Goal: Check status

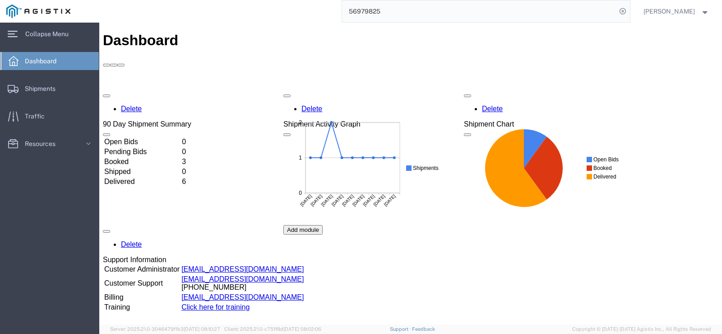
click at [136, 157] on td "Booked" at bounding box center [142, 161] width 77 height 9
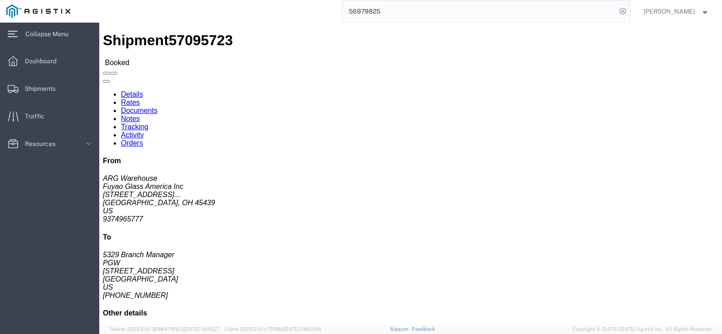
click icon
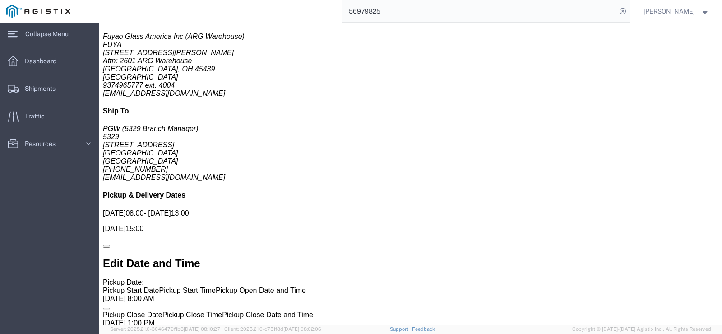
click link
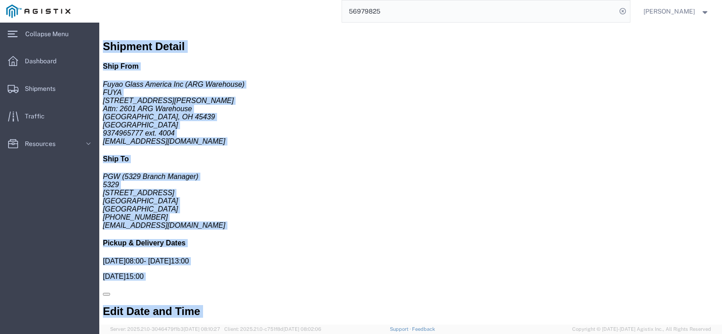
scroll to position [480, 0]
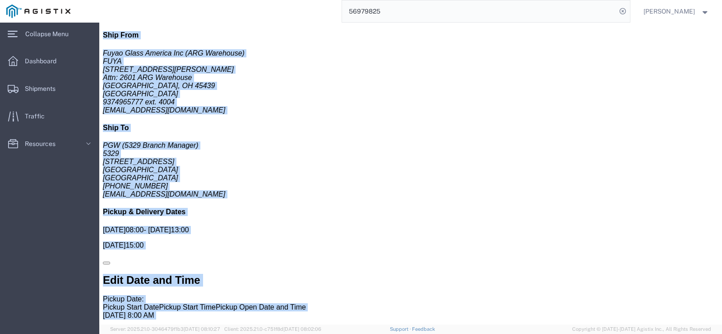
drag, startPoint x: 9, startPoint y: 50, endPoint x: 589, endPoint y: 297, distance: 630.8
click div "Shipment 57095723 Booked Details Rates Documents Notes Tracking Activity Orders…"
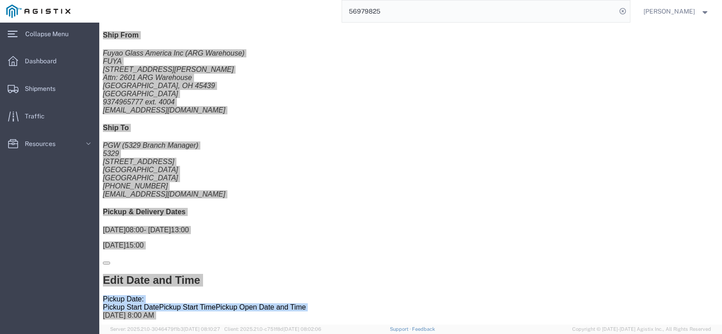
scroll to position [479, 0]
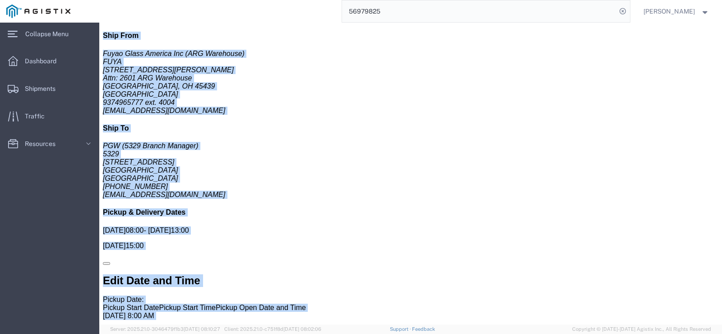
click div "Pickups STOP 1 : Fuyao Glass America Inc - FUYA [STREET_ADDRESS][PERSON_NAME], …"
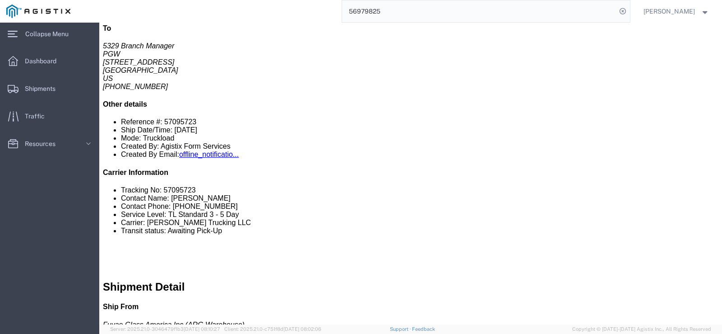
scroll to position [0, 0]
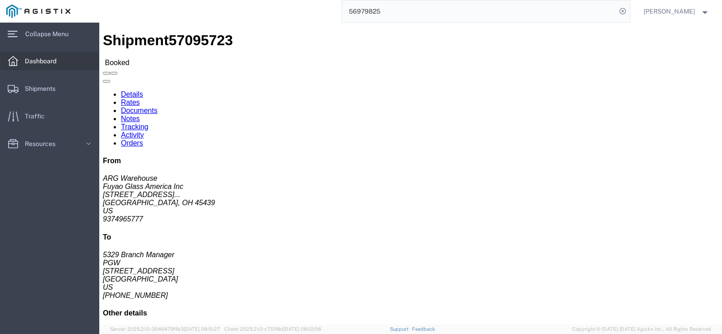
click at [43, 65] on span "Dashboard" at bounding box center [44, 61] width 38 height 18
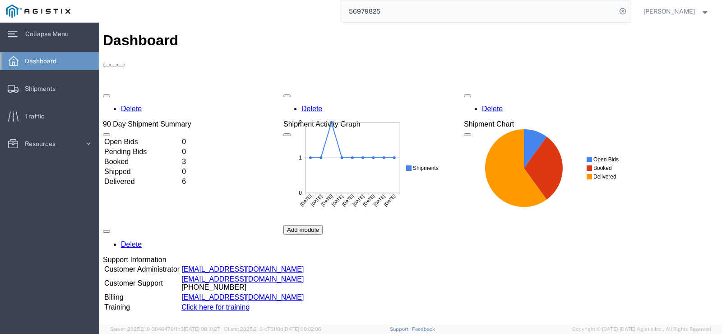
click at [132, 157] on td "Booked" at bounding box center [142, 161] width 77 height 9
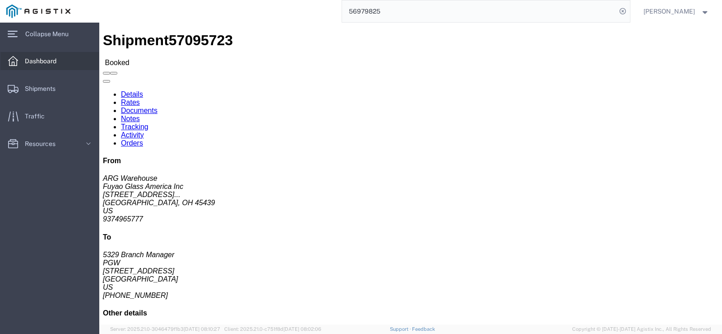
click at [62, 57] on span "Dashboard" at bounding box center [44, 61] width 38 height 18
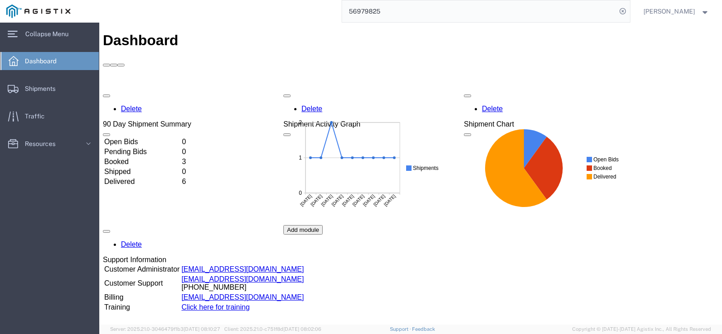
click at [127, 157] on td "Booked" at bounding box center [142, 161] width 77 height 9
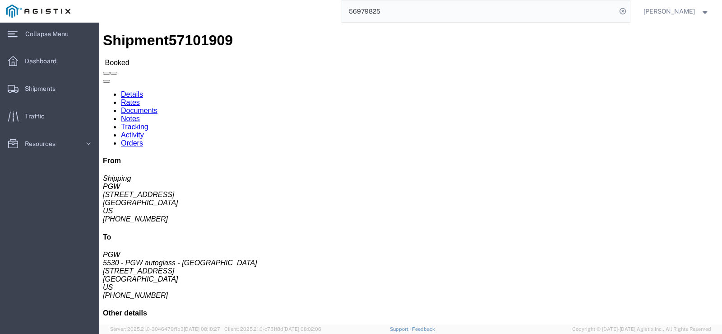
click icon
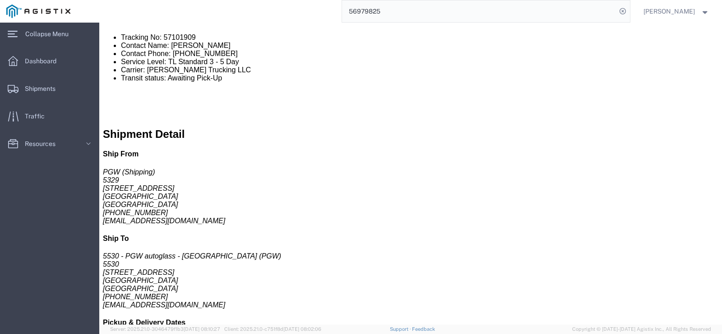
click link
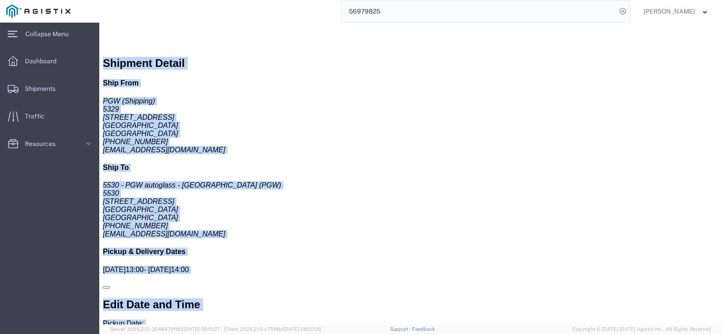
scroll to position [454, 0]
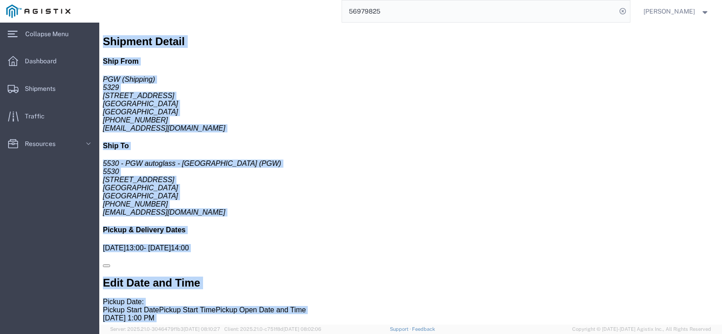
drag, startPoint x: 8, startPoint y: 50, endPoint x: 577, endPoint y: 300, distance: 621.9
click div "Shipment 57101909 Booked Details Rates Documents Notes Tracking Activity Orders…"
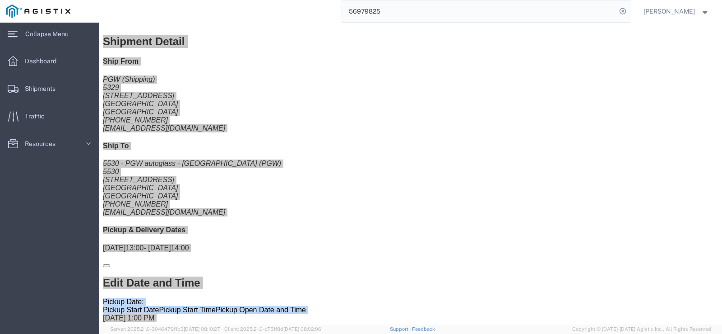
scroll to position [453, 0]
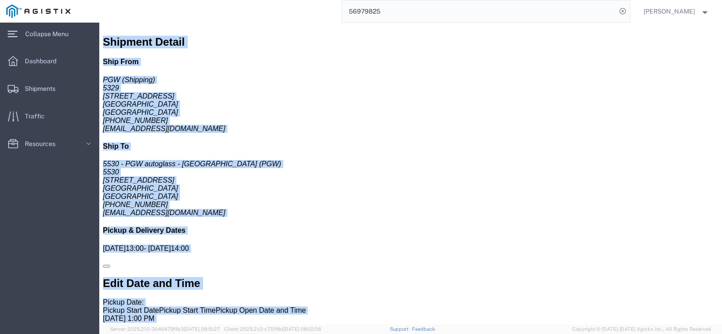
click div "Shipment Detail Ship From PGW (Shipping) 5329 [STREET_ADDRESS] [PHONE_NUMBER] […"
